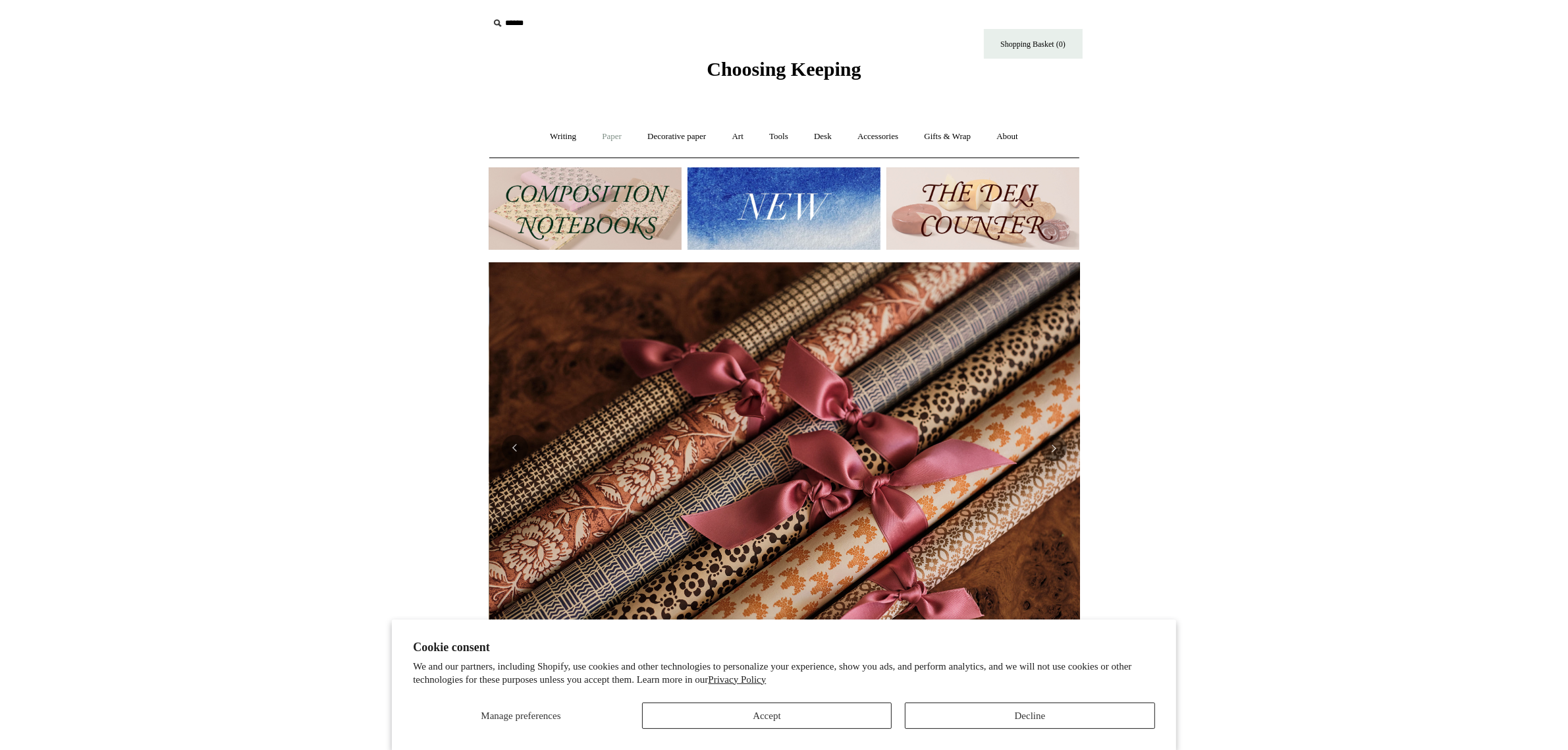
scroll to position [0, 1182]
click at [593, 142] on link "Paper +" at bounding box center [612, 136] width 44 height 35
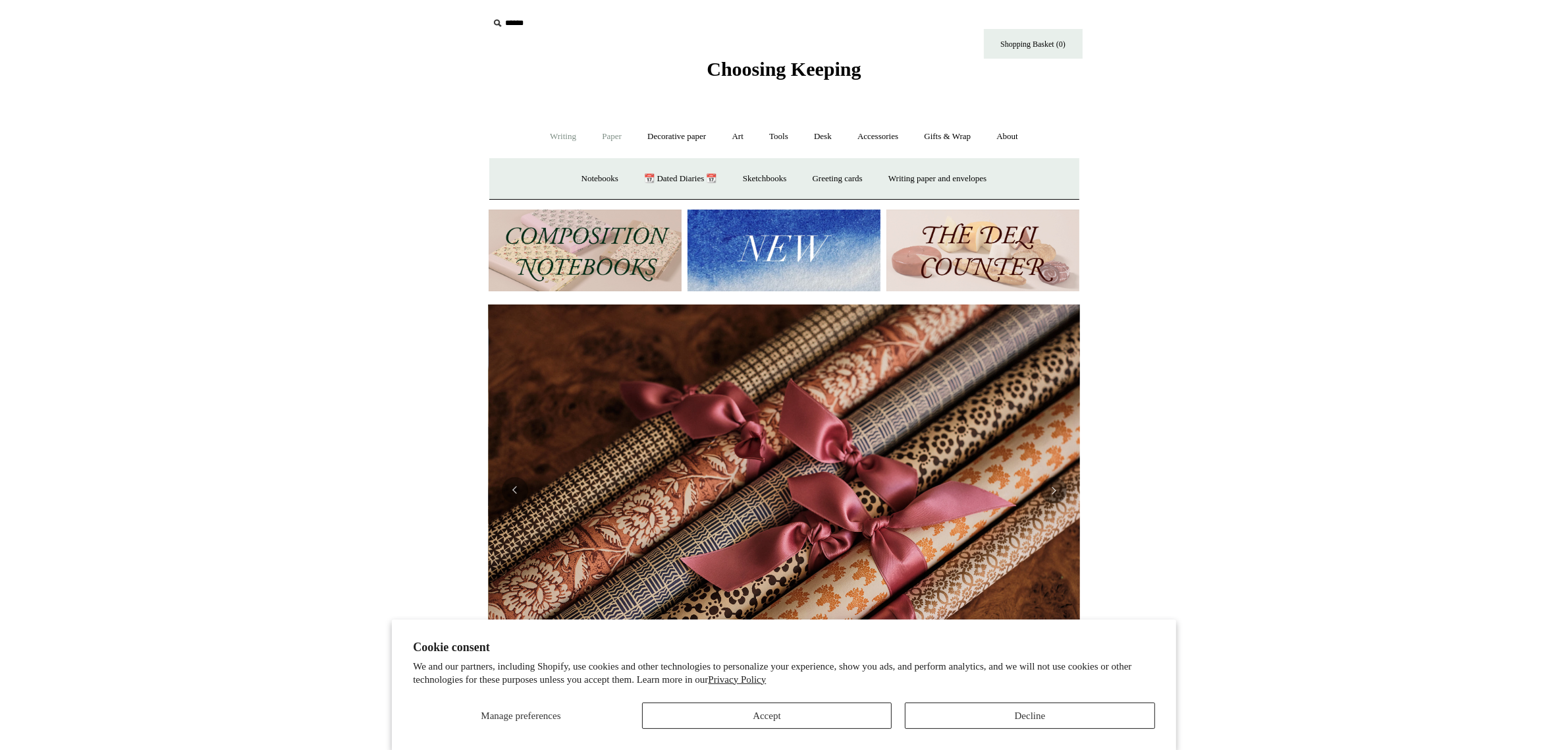
click at [556, 139] on link "Writing +" at bounding box center [563, 136] width 50 height 35
click at [619, 147] on link "Paper +" at bounding box center [612, 136] width 44 height 35
click at [588, 185] on link "Notebooks +" at bounding box center [600, 178] width 61 height 35
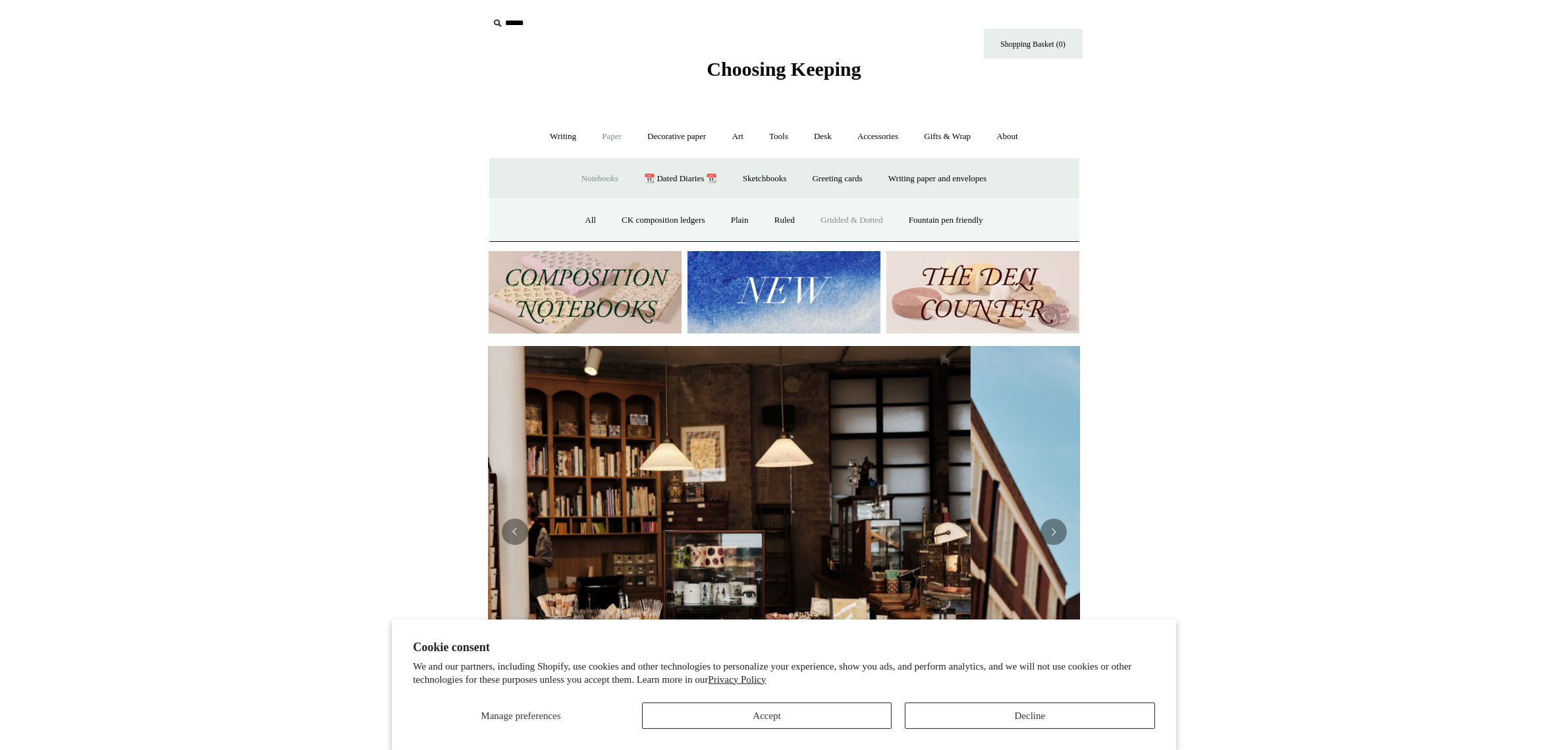
scroll to position [0, 1]
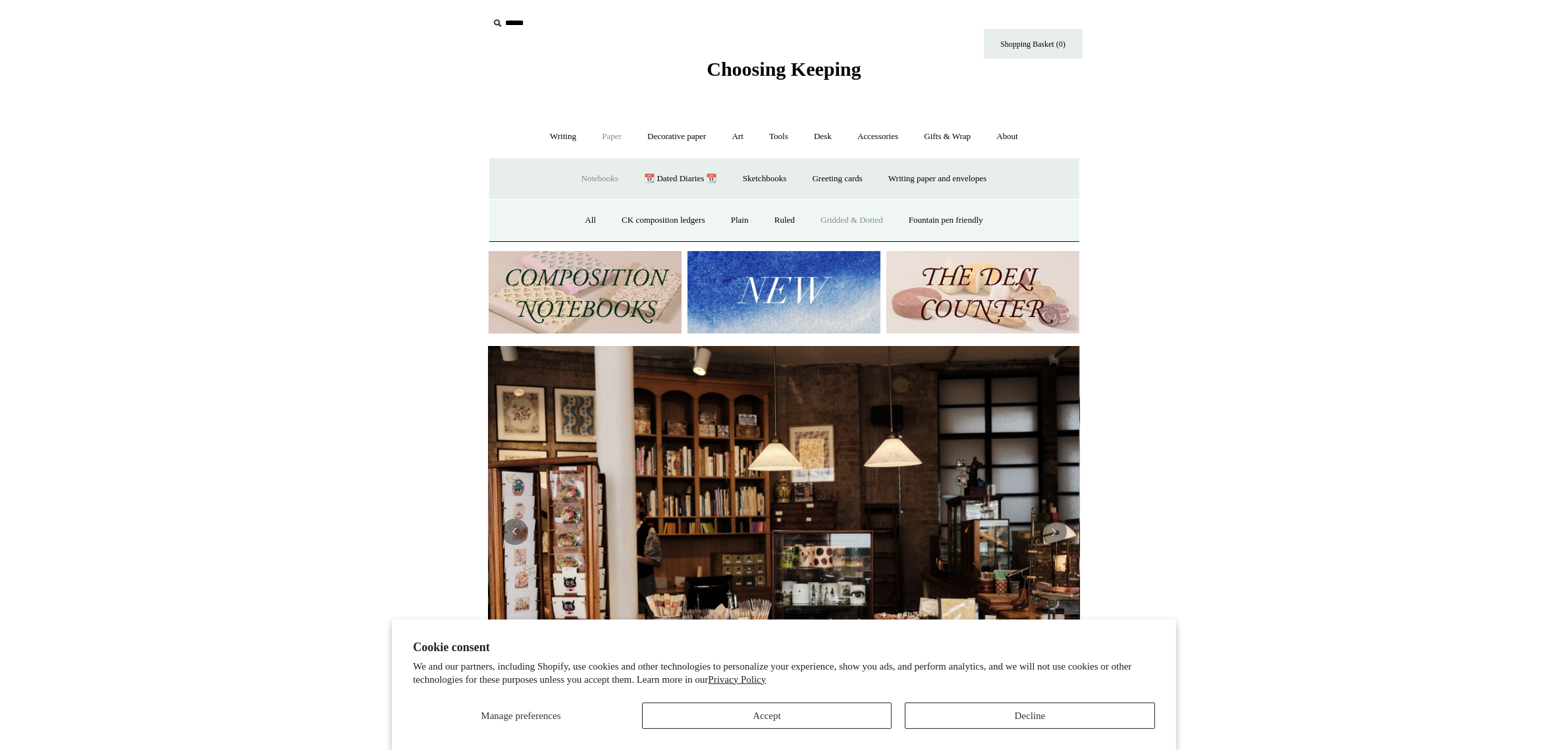
click at [884, 224] on link "Gridded & Dotted" at bounding box center [852, 220] width 87 height 35
click at [596, 169] on link "Notebooks -" at bounding box center [600, 178] width 61 height 35
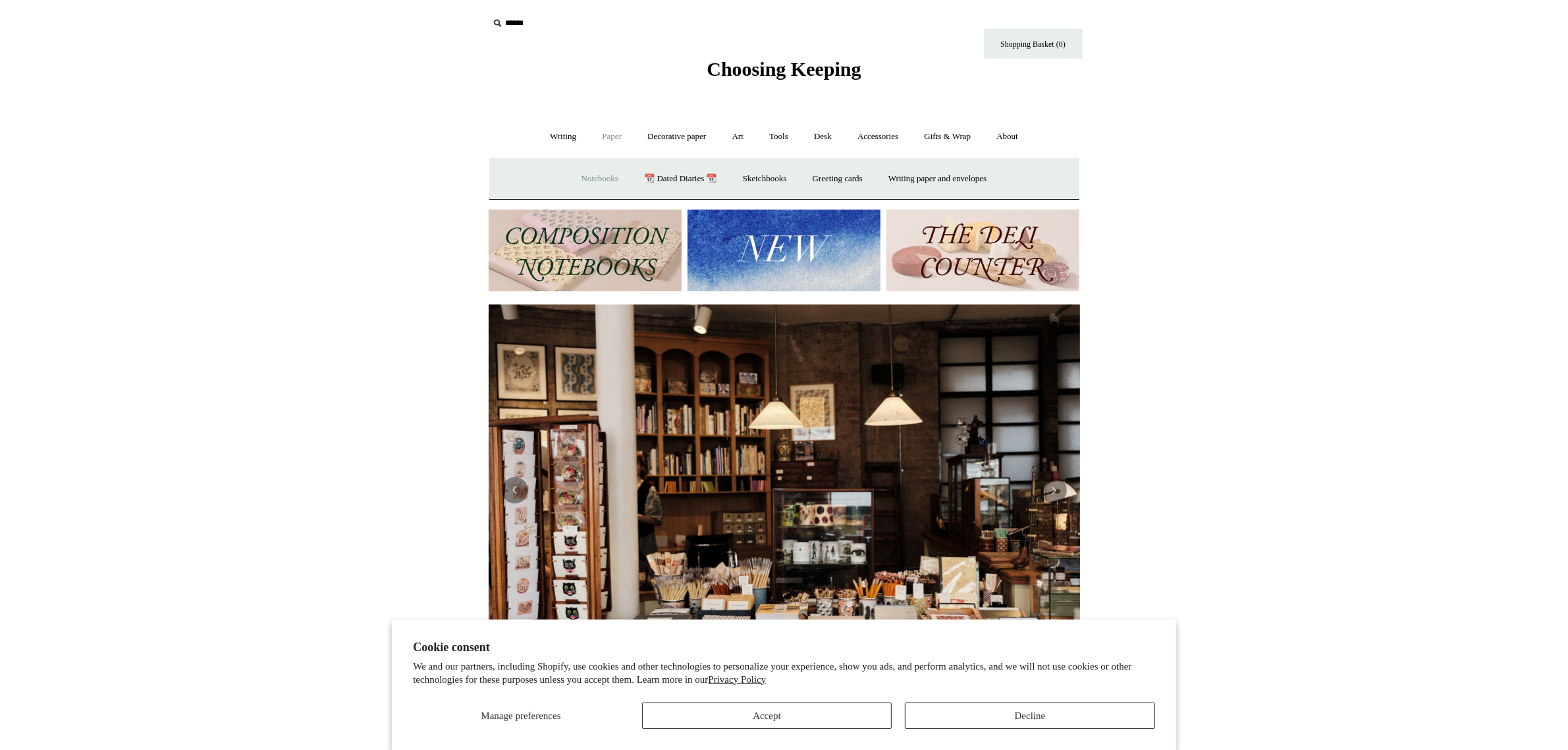
click at [594, 173] on link "Notebooks +" at bounding box center [600, 178] width 61 height 35
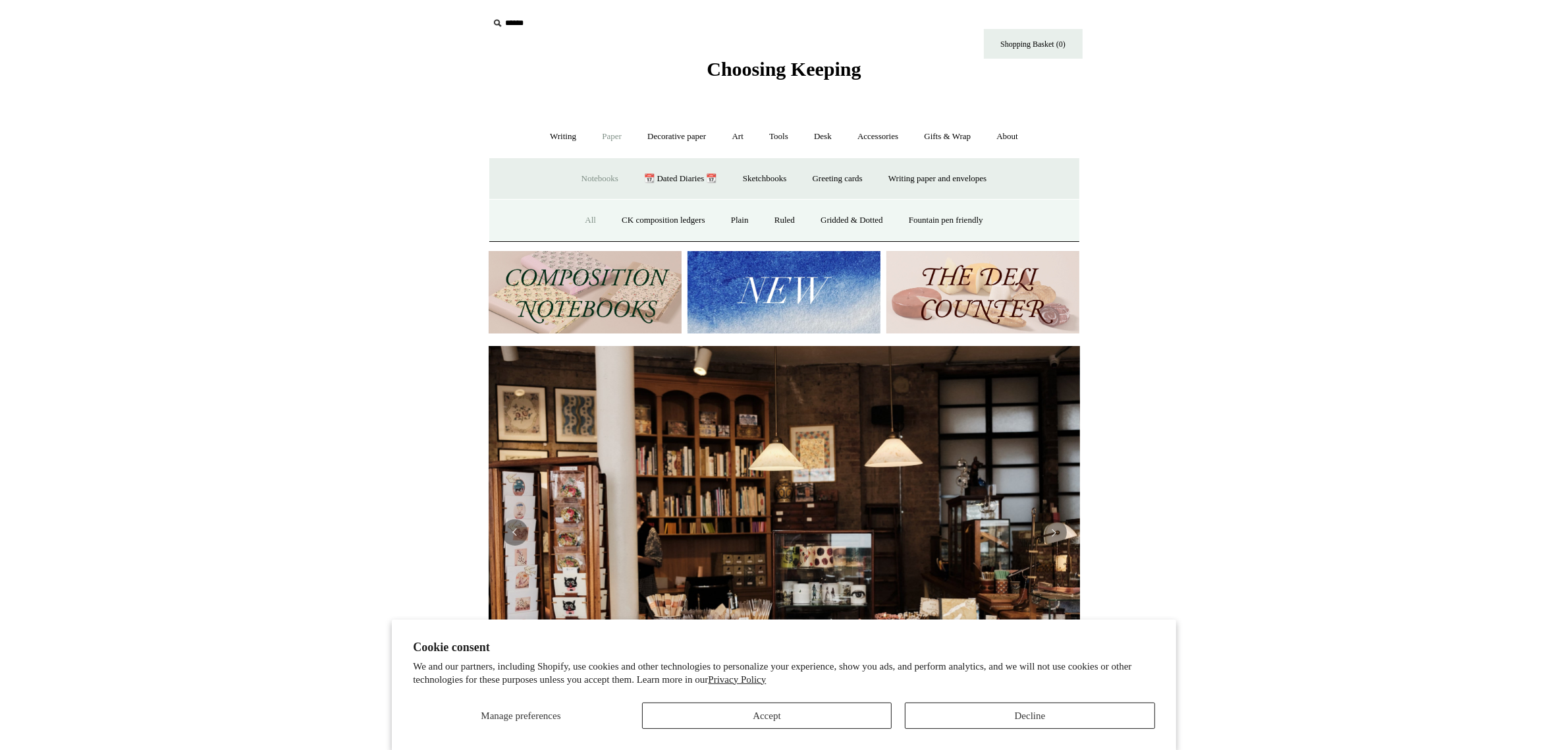
click at [581, 221] on link "All" at bounding box center [590, 220] width 35 height 35
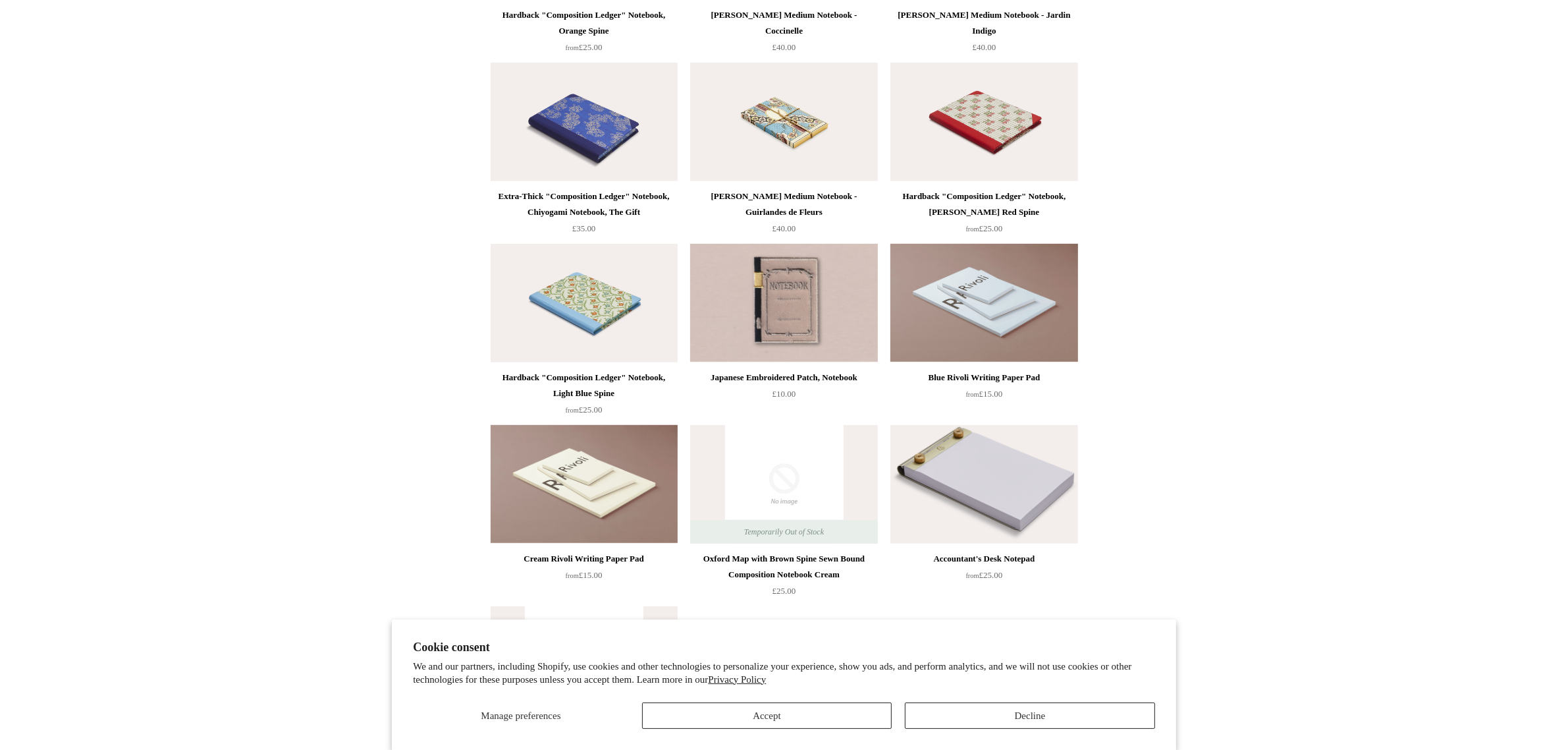
scroll to position [7175, 0]
click at [1012, 495] on img at bounding box center [983, 482] width 187 height 118
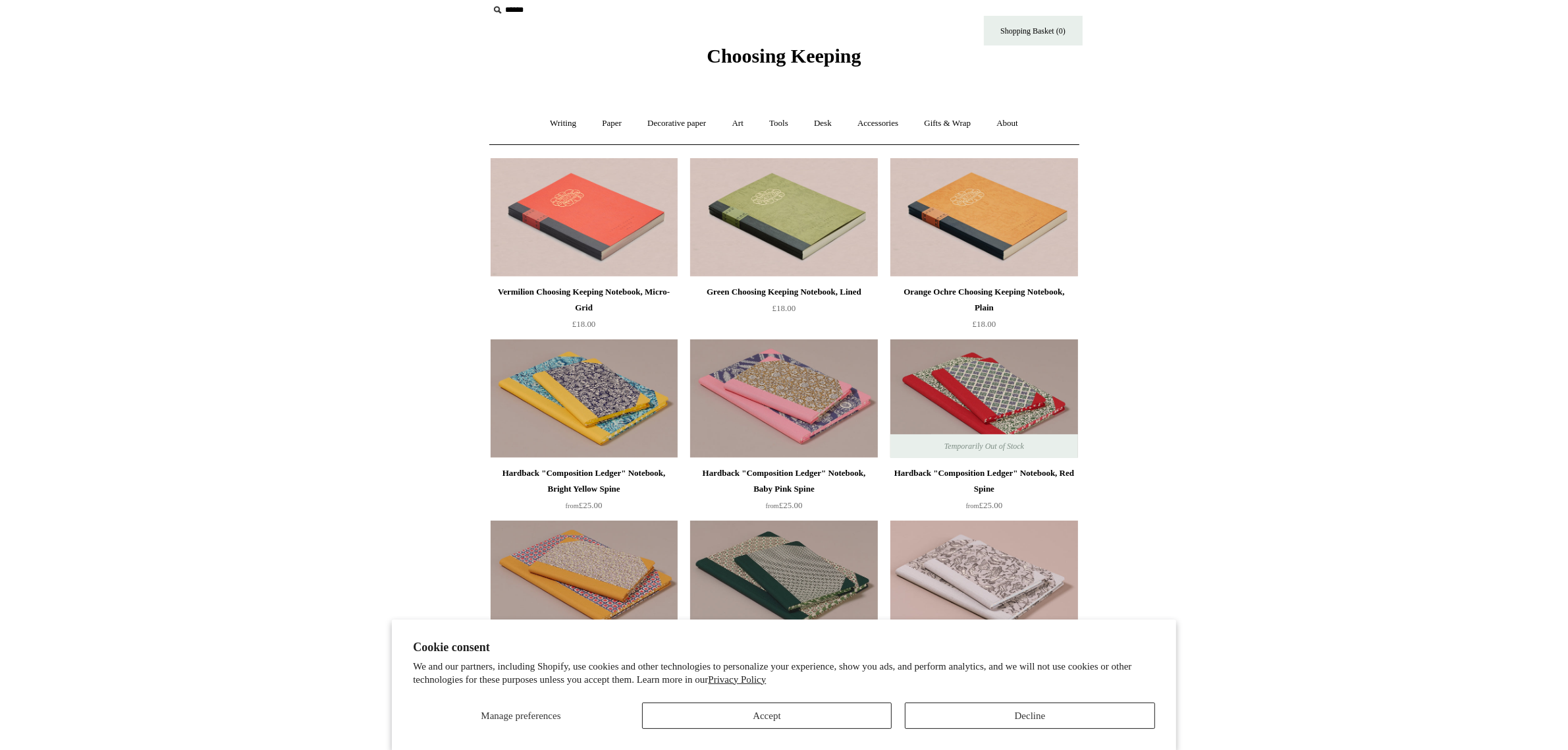
scroll to position [0, 0]
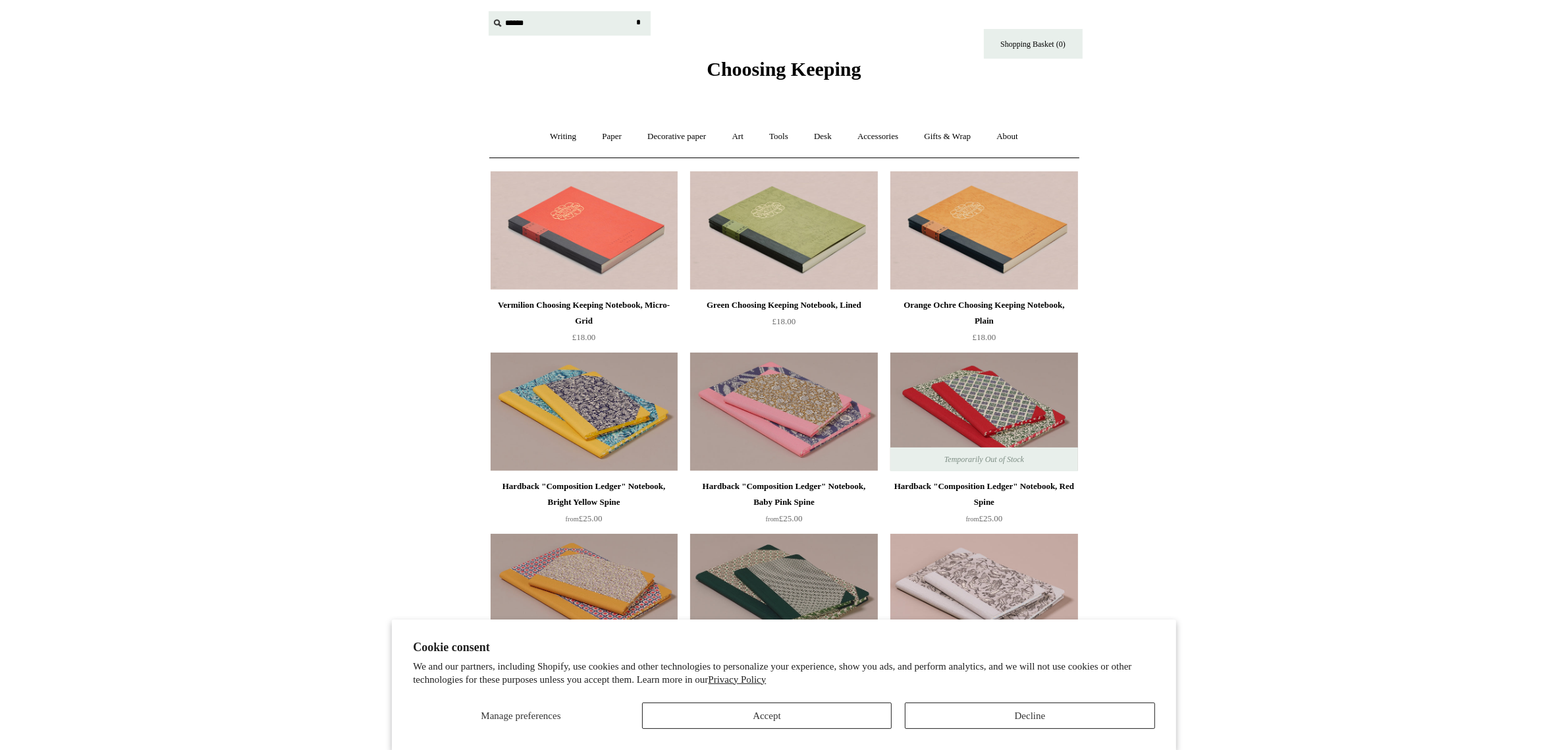
click at [515, 24] on input "text" at bounding box center [570, 24] width 162 height 25
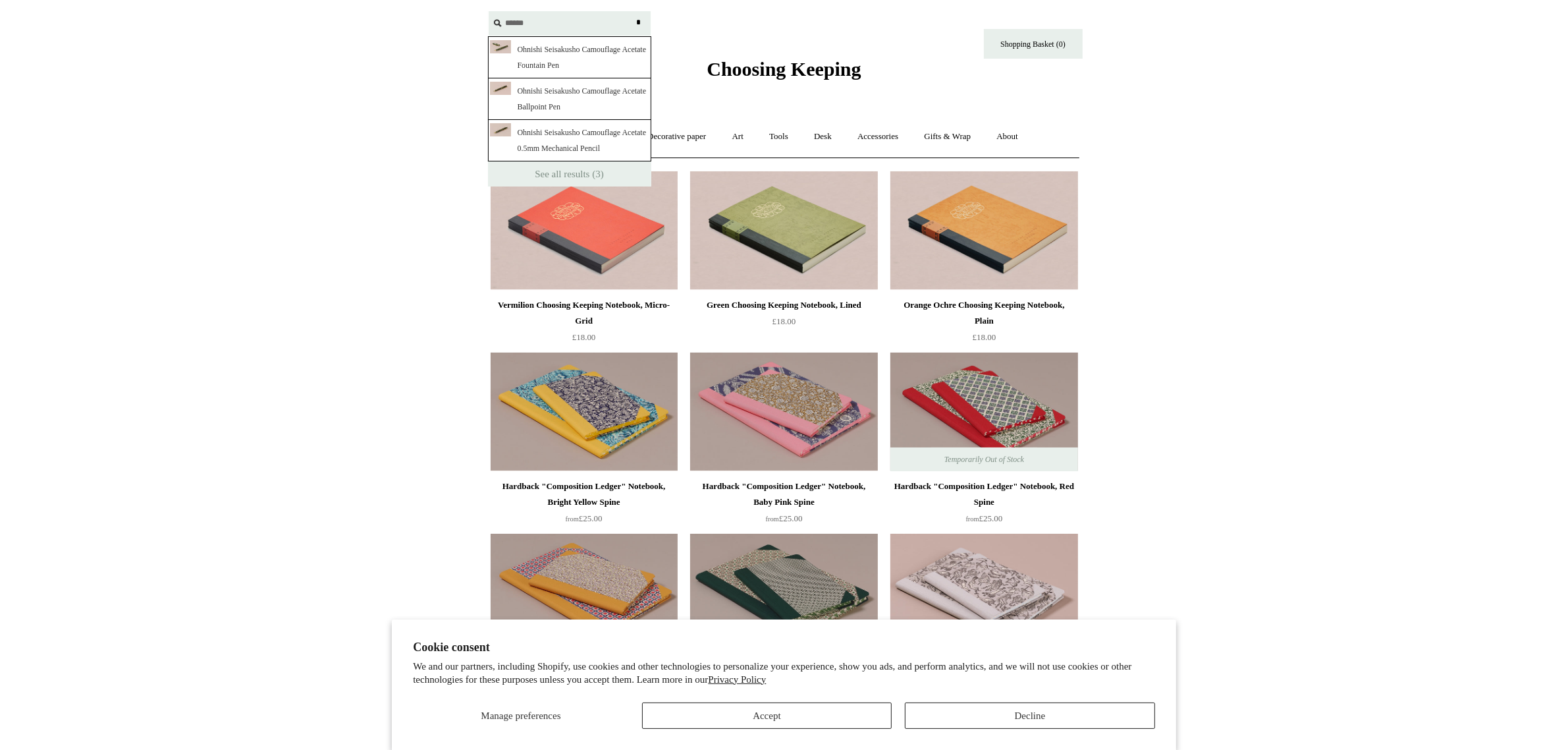
type input "******"
click at [633, 11] on input "*" at bounding box center [639, 23] width 13 height 23
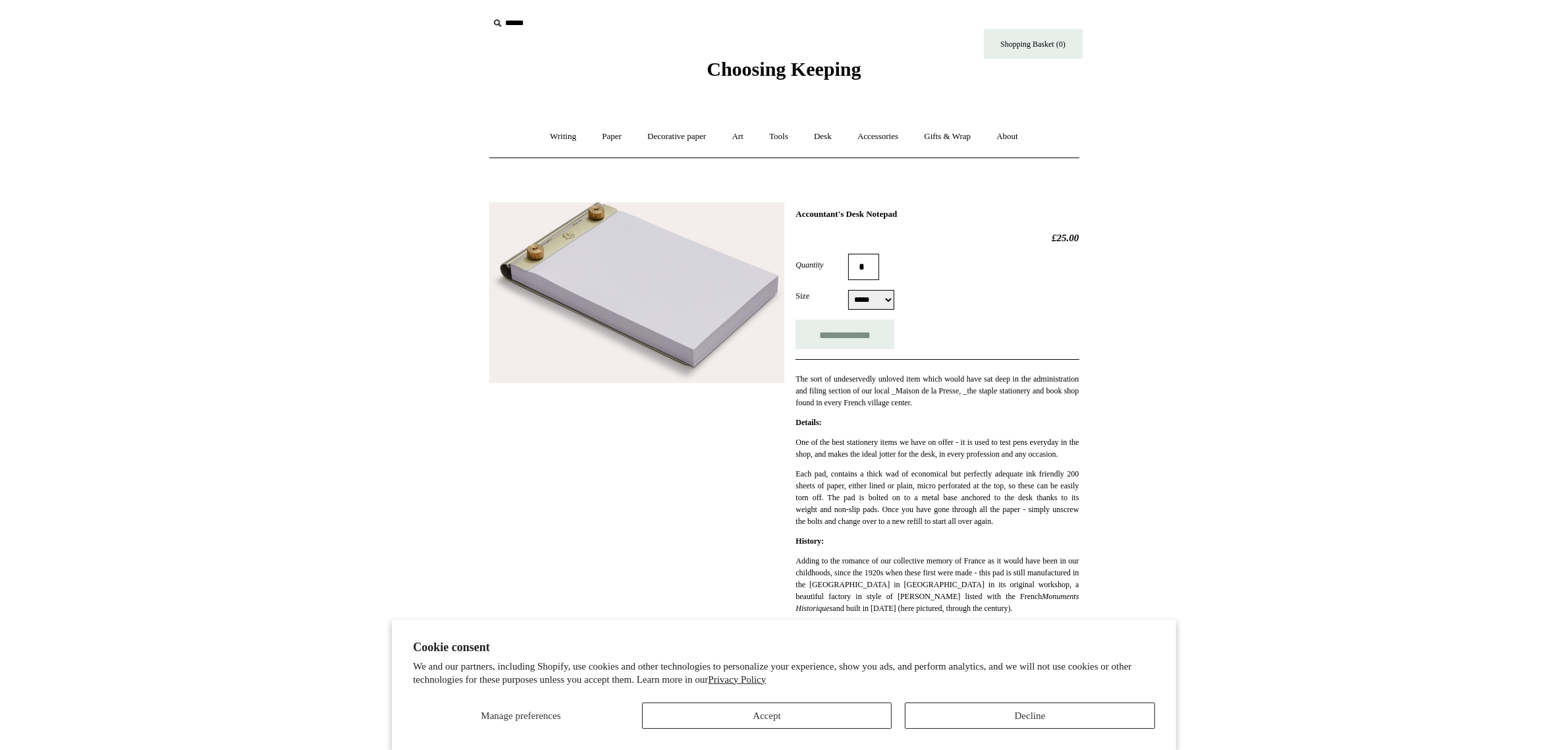
click at [649, 275] on img at bounding box center [637, 292] width 295 height 180
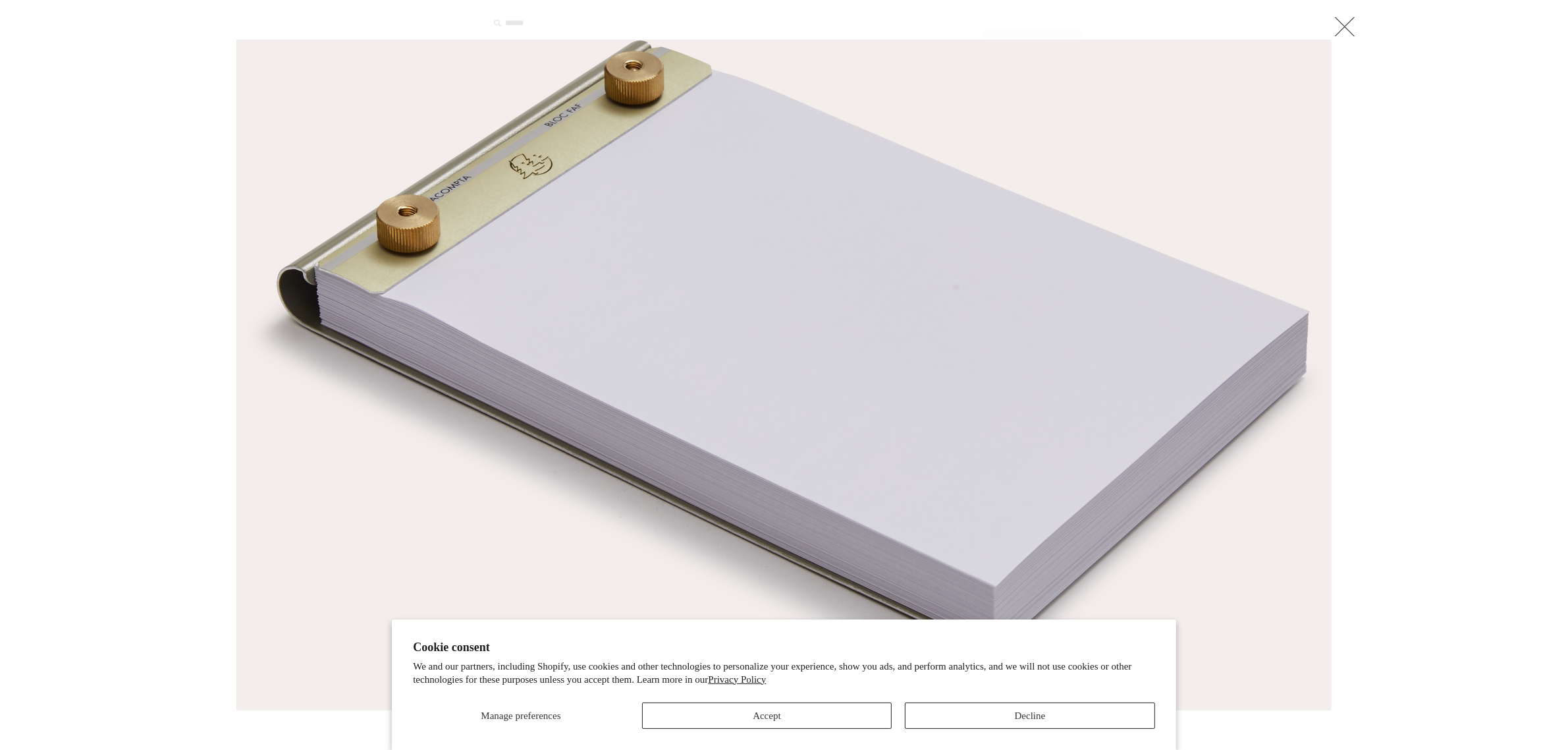
click at [649, 275] on img at bounding box center [784, 375] width 1094 height 669
